Goal: Find specific page/section: Find specific page/section

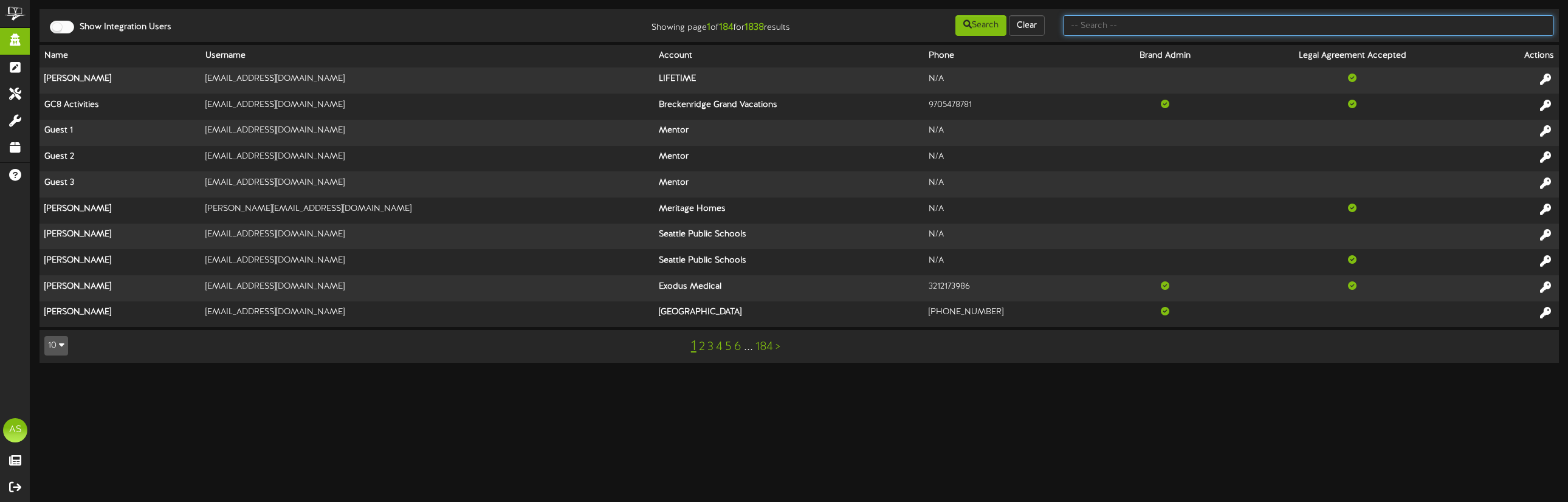
click at [1183, 26] on input "text" at bounding box center [1308, 25] width 491 height 20
type input "harmon"
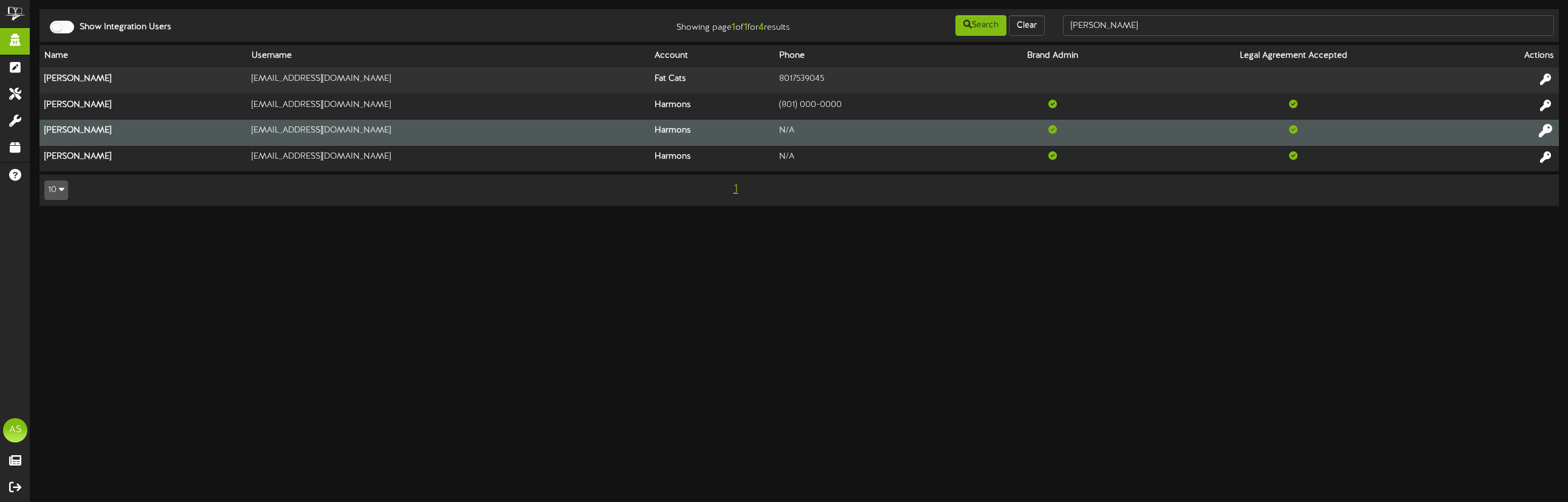
click at [1541, 133] on icon at bounding box center [1545, 131] width 13 height 13
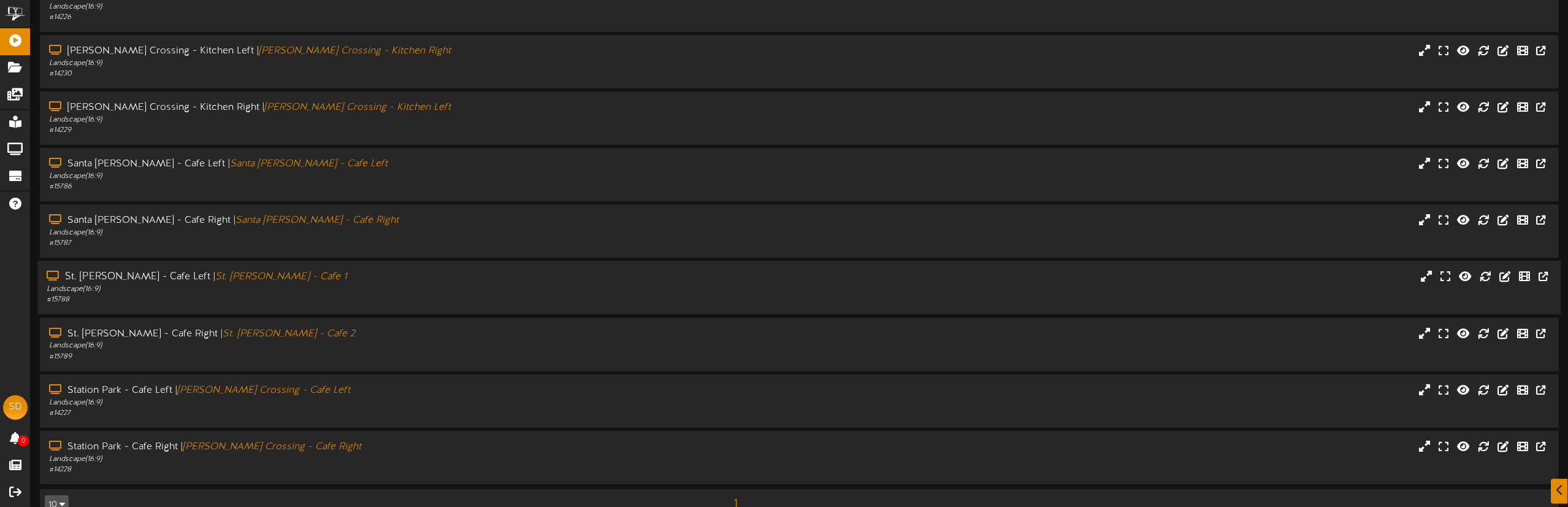
scroll to position [177, 0]
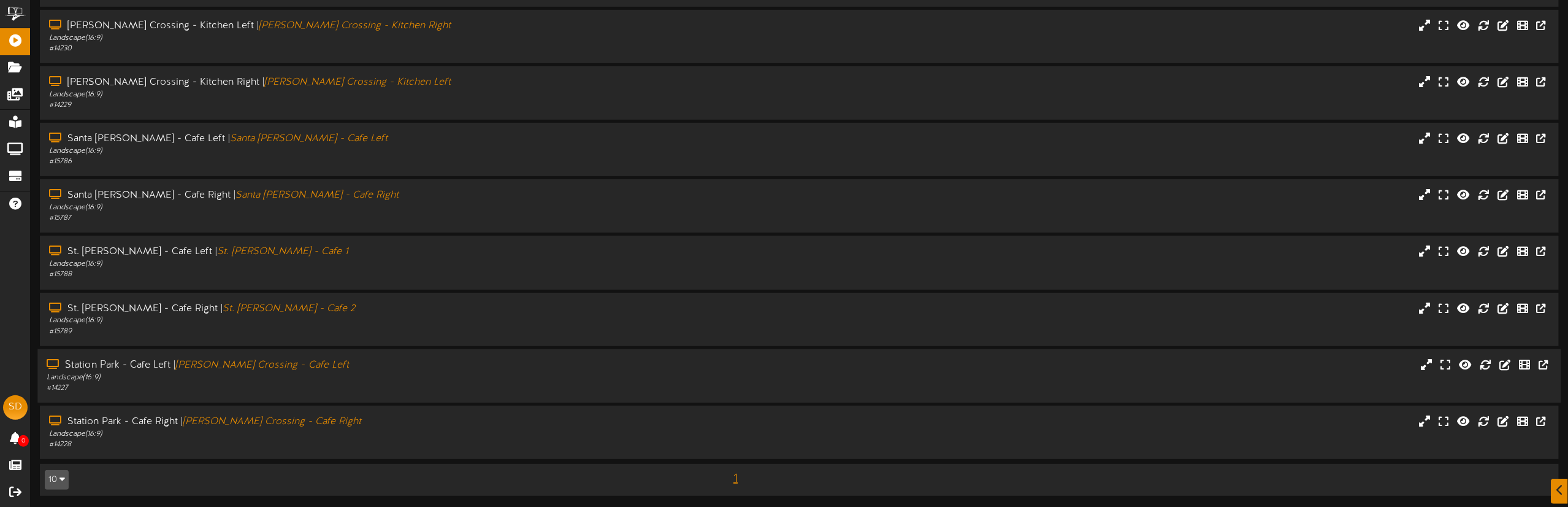
click at [163, 376] on div "Landscape ( 16:9 )" at bounding box center [354, 377] width 616 height 10
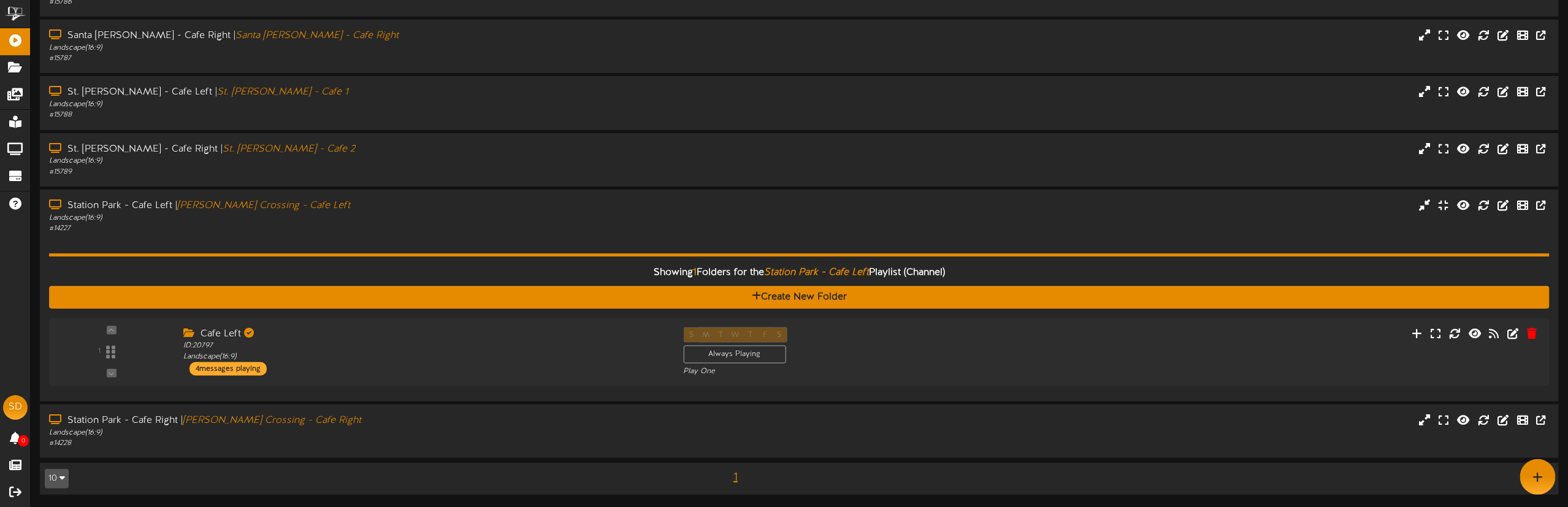
scroll to position [334, 0]
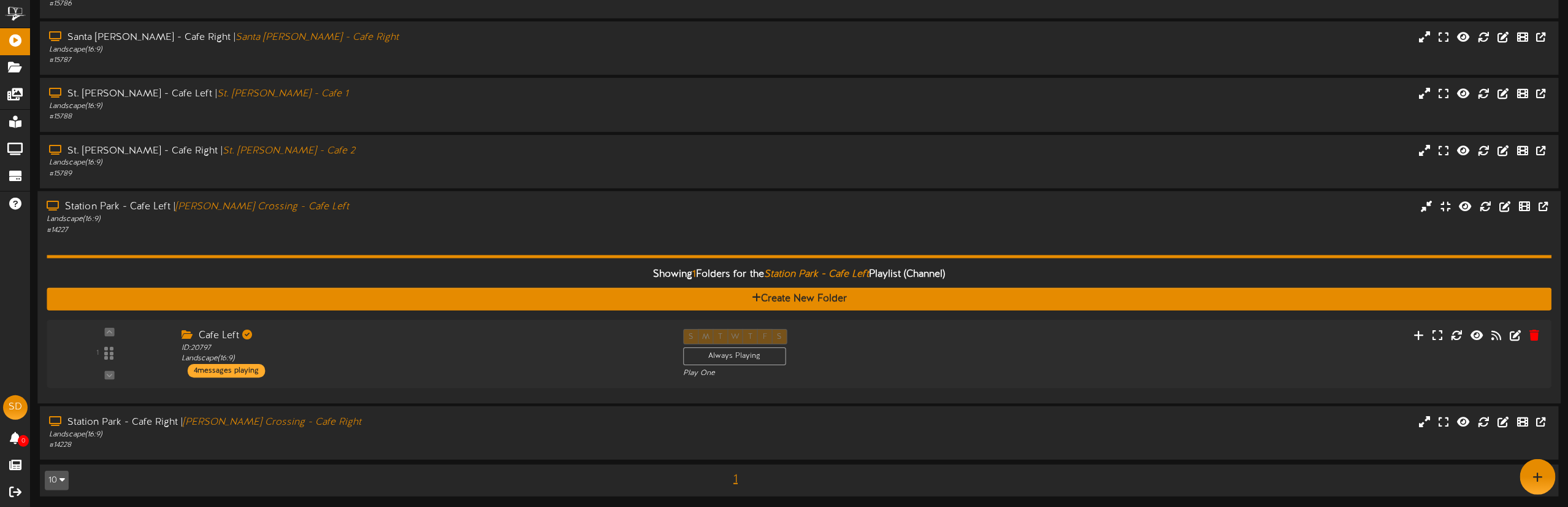
click at [271, 206] on icon "[PERSON_NAME] Crossing - Cafe Left" at bounding box center [262, 207] width 174 height 11
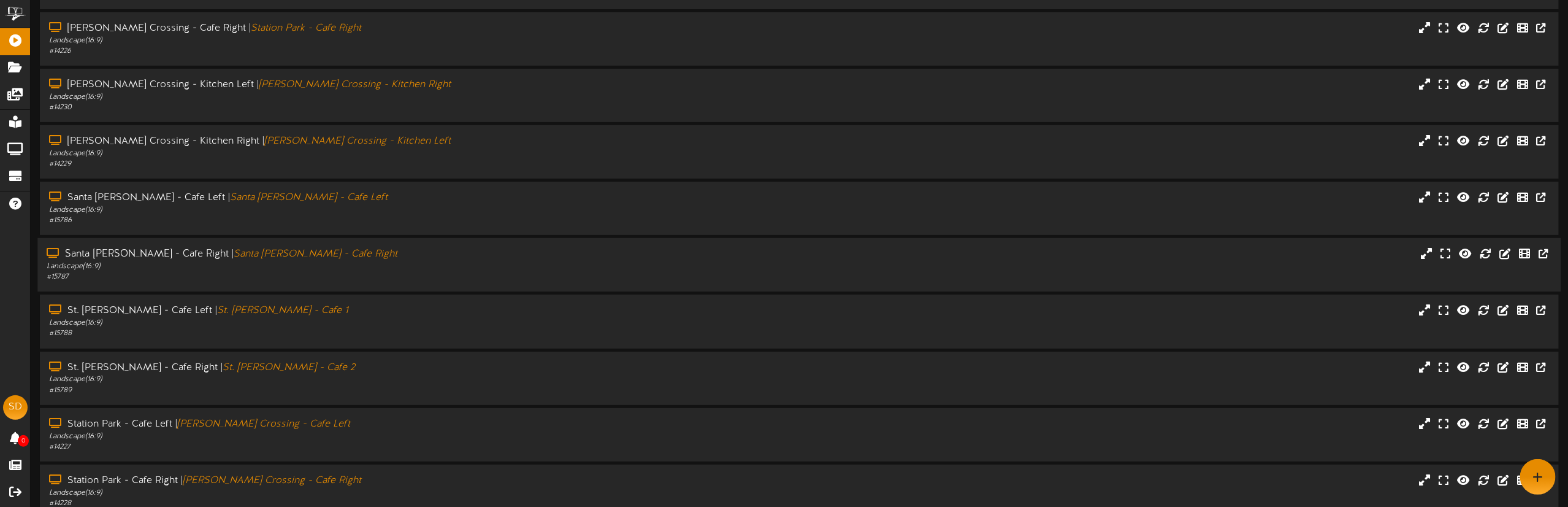
scroll to position [84, 0]
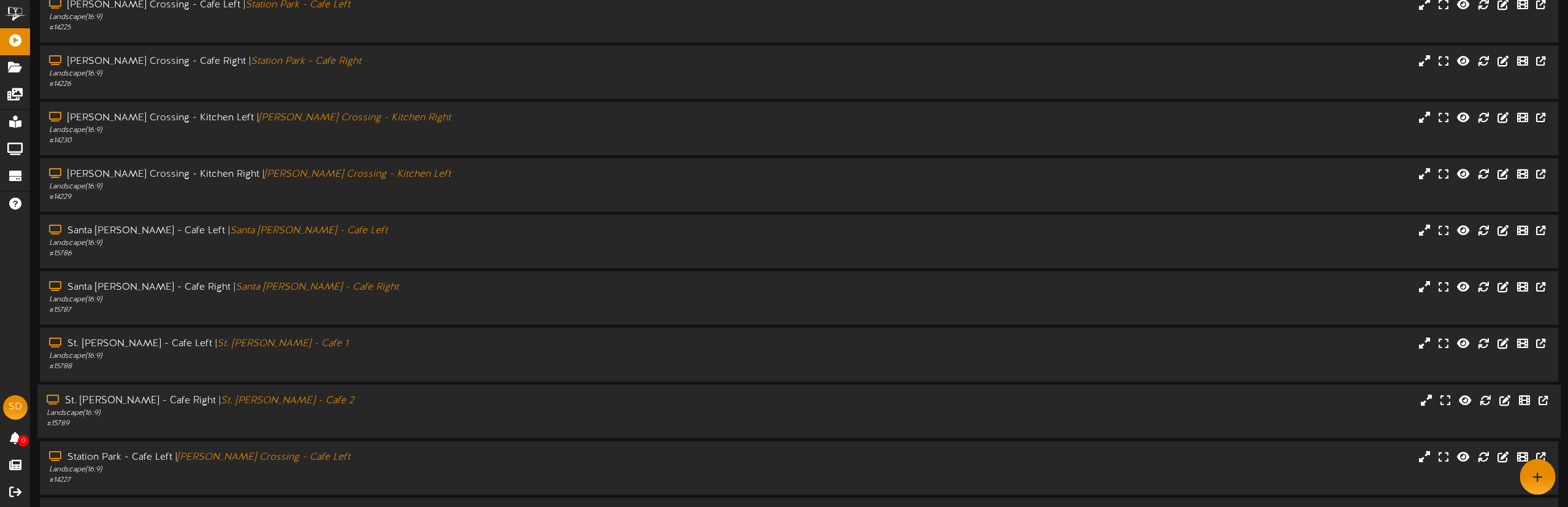
click at [228, 403] on icon "St. [PERSON_NAME] - Cafe 2" at bounding box center [287, 400] width 133 height 11
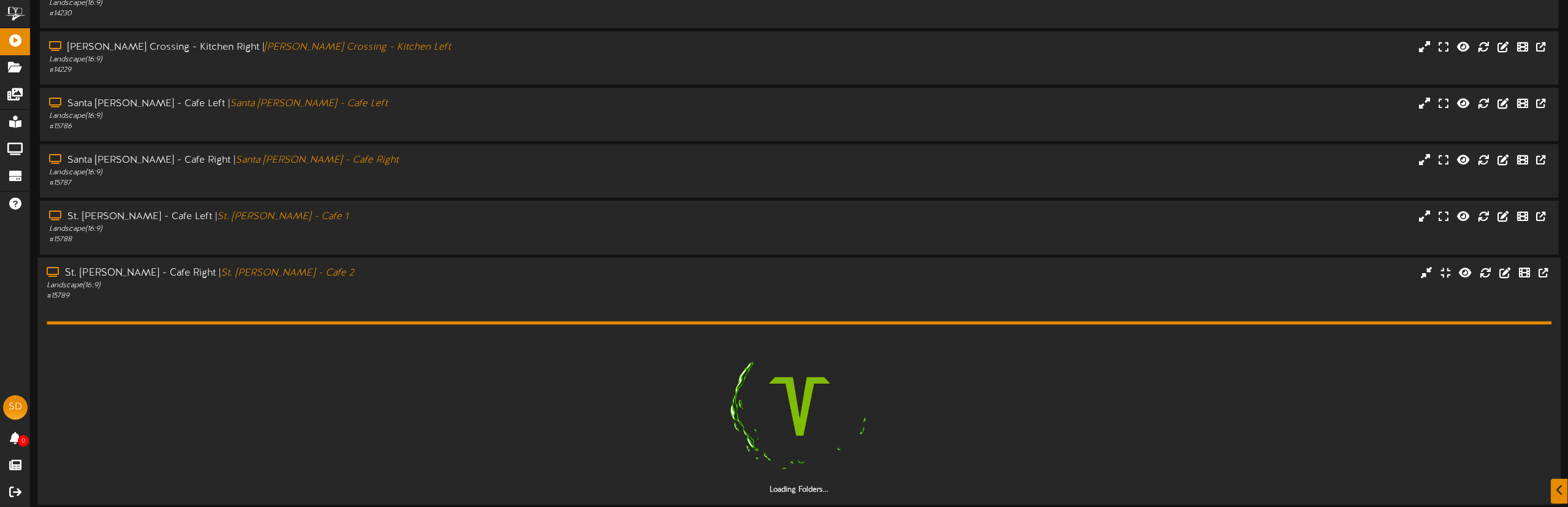
scroll to position [269, 0]
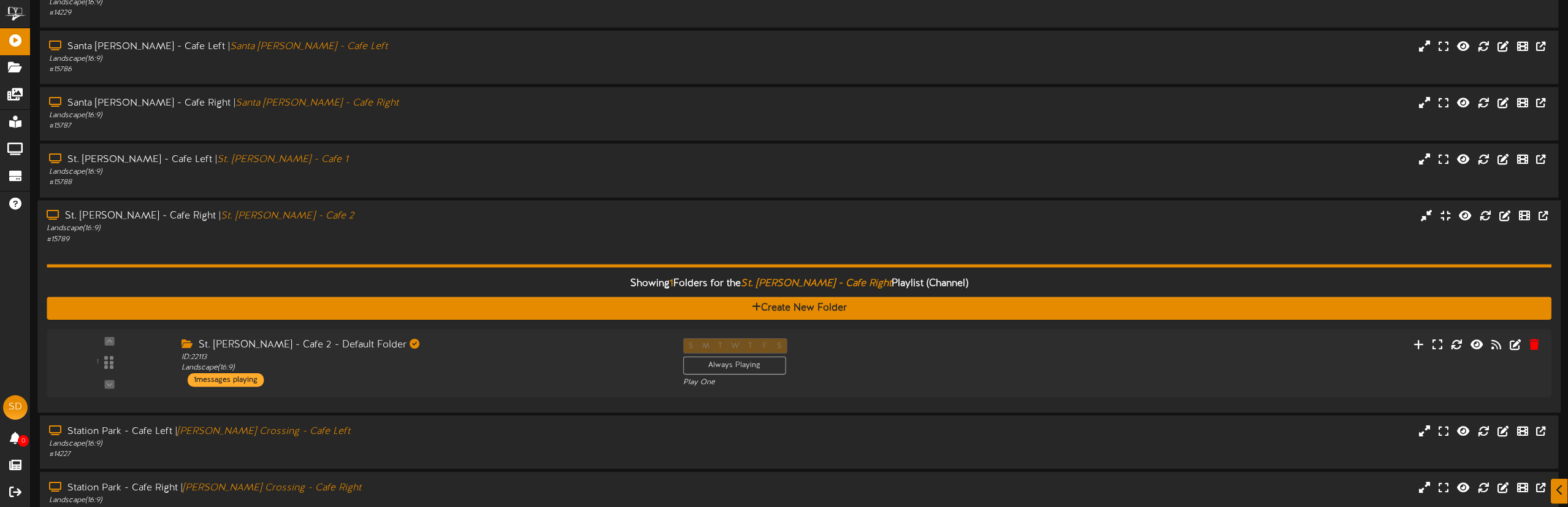
click at [264, 216] on div "St. [PERSON_NAME] - Cafe Right | [GEOGRAPHIC_DATA][PERSON_NAME] 2" at bounding box center [354, 216] width 616 height 14
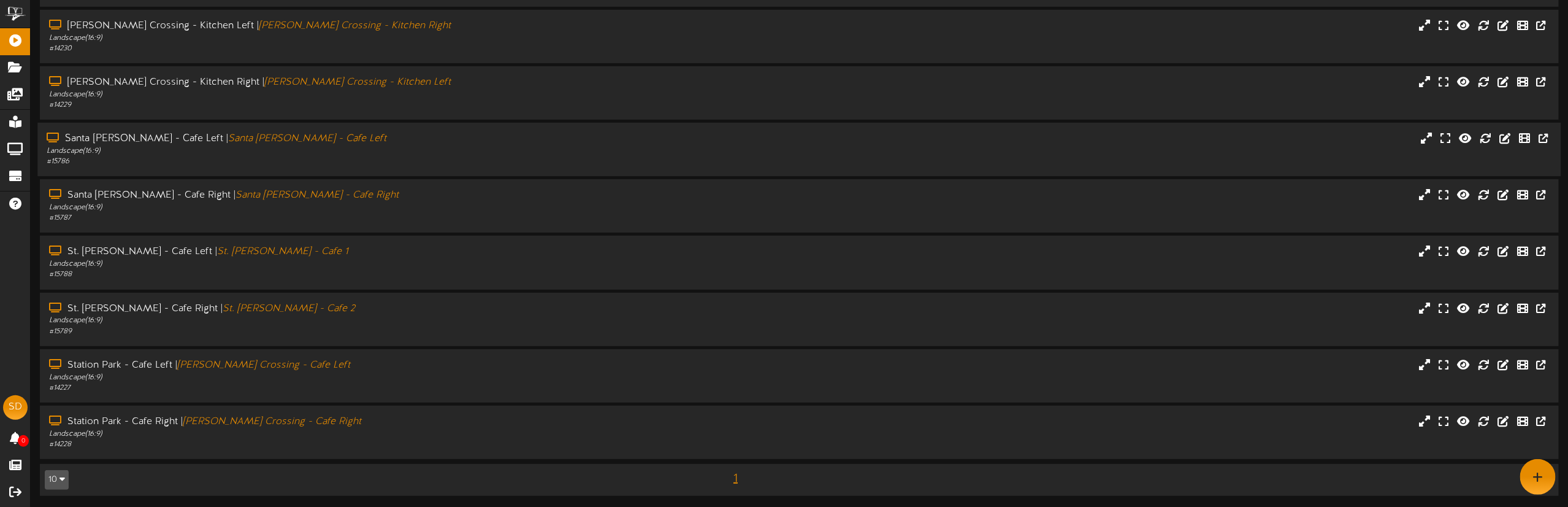
click at [267, 171] on div "Santa [PERSON_NAME] - Cafe Left | [GEOGRAPHIC_DATA][PERSON_NAME] - Cafe Left La…" at bounding box center [799, 149] width 1523 height 54
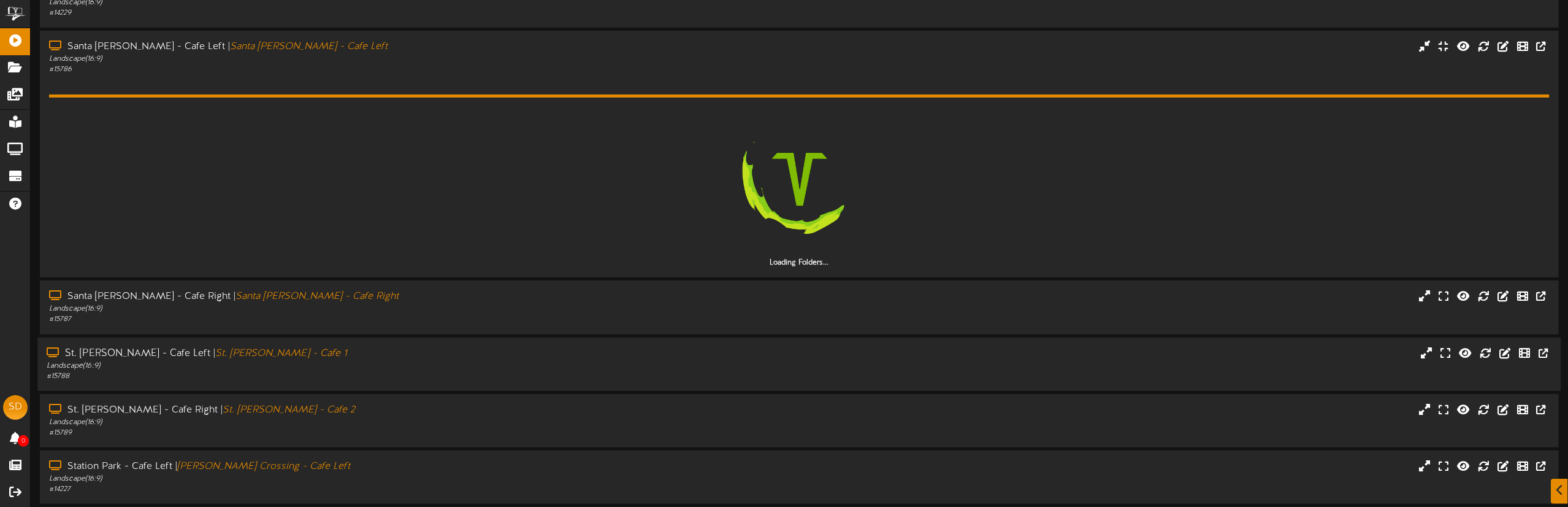
click at [261, 373] on div "# 15788" at bounding box center [354, 376] width 616 height 10
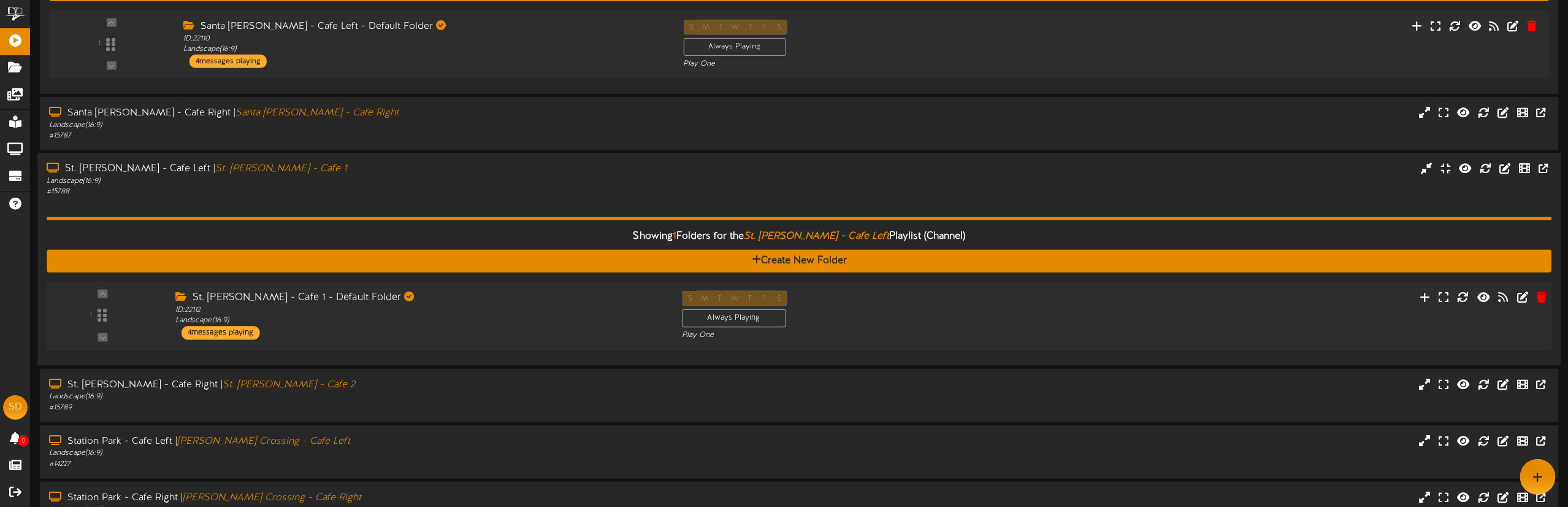
scroll to position [400, 0]
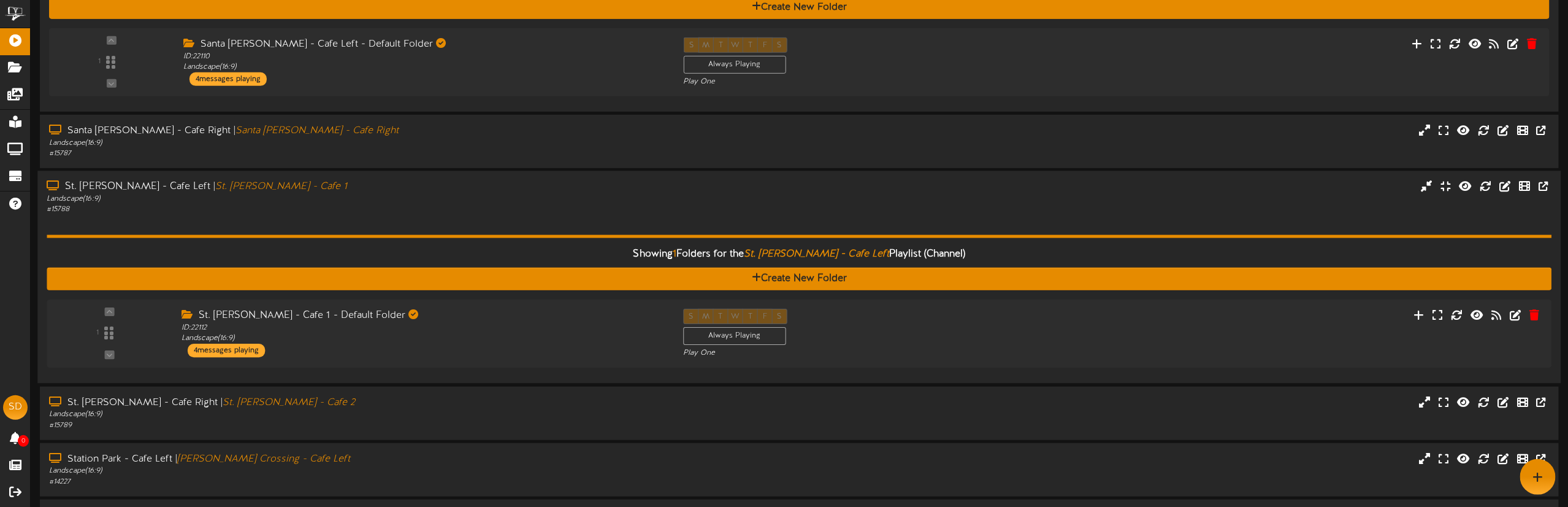
click at [276, 205] on div "# 15788" at bounding box center [354, 210] width 616 height 10
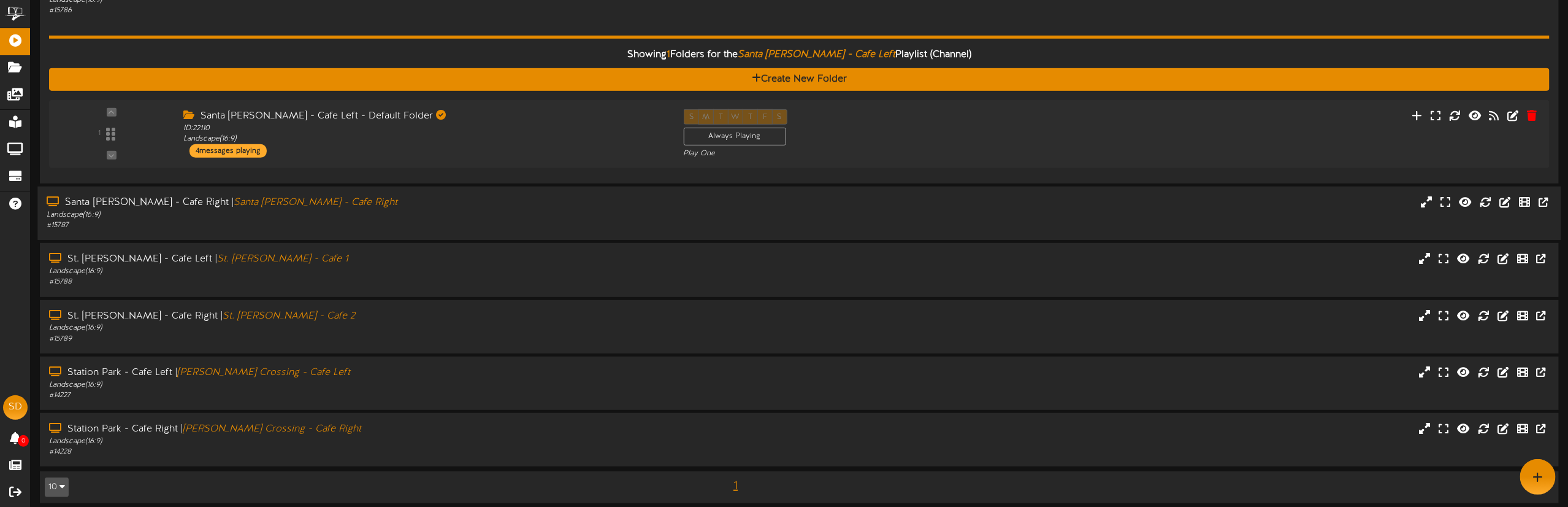
scroll to position [150, 0]
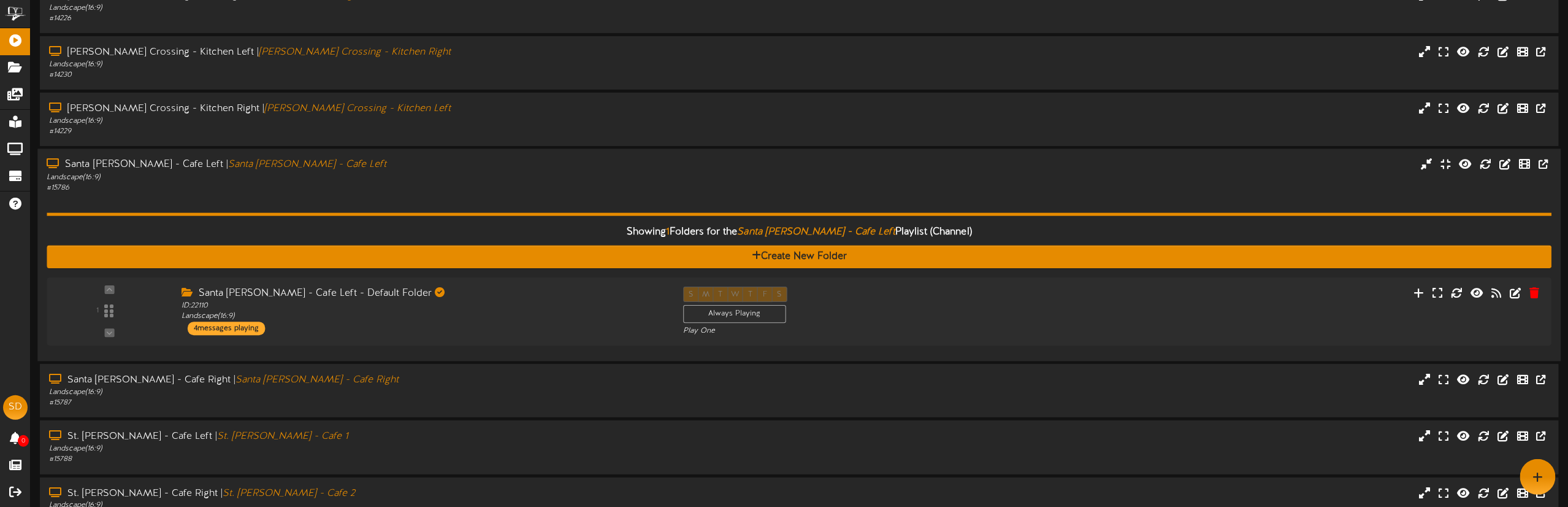
click at [297, 194] on div "Showing 1 Folders for the Santa [PERSON_NAME] - Cafe Left Playlist (Channel) Cr…" at bounding box center [799, 272] width 1505 height 159
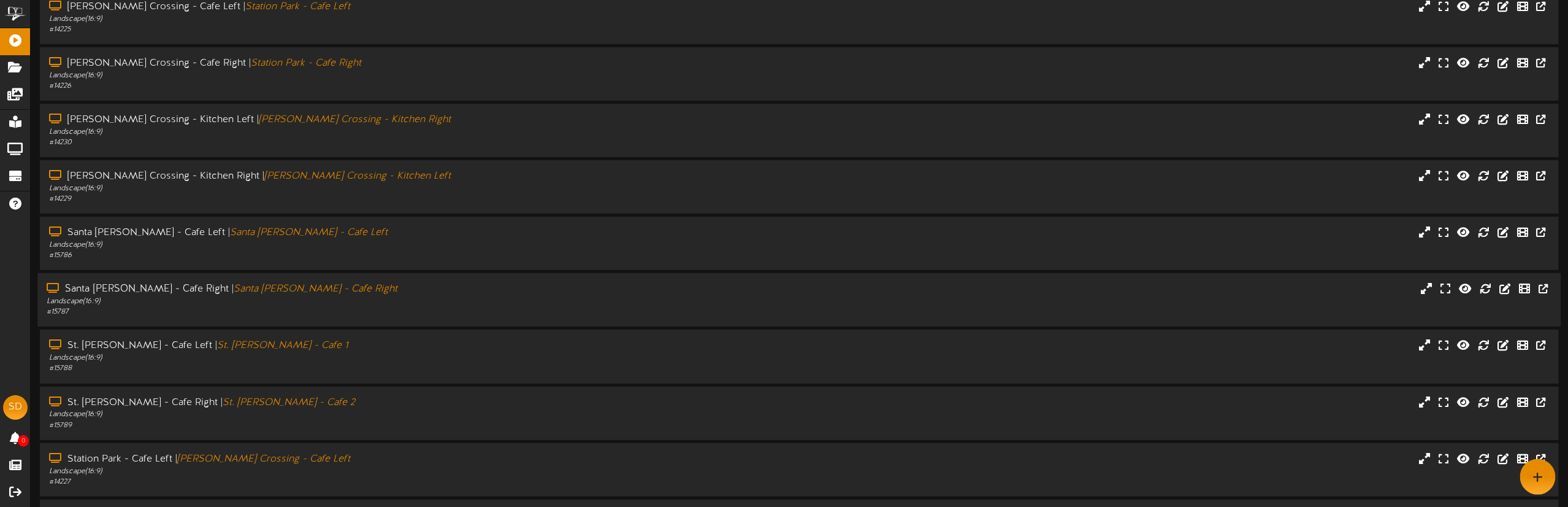
scroll to position [0, 0]
